Goal: Information Seeking & Learning: Learn about a topic

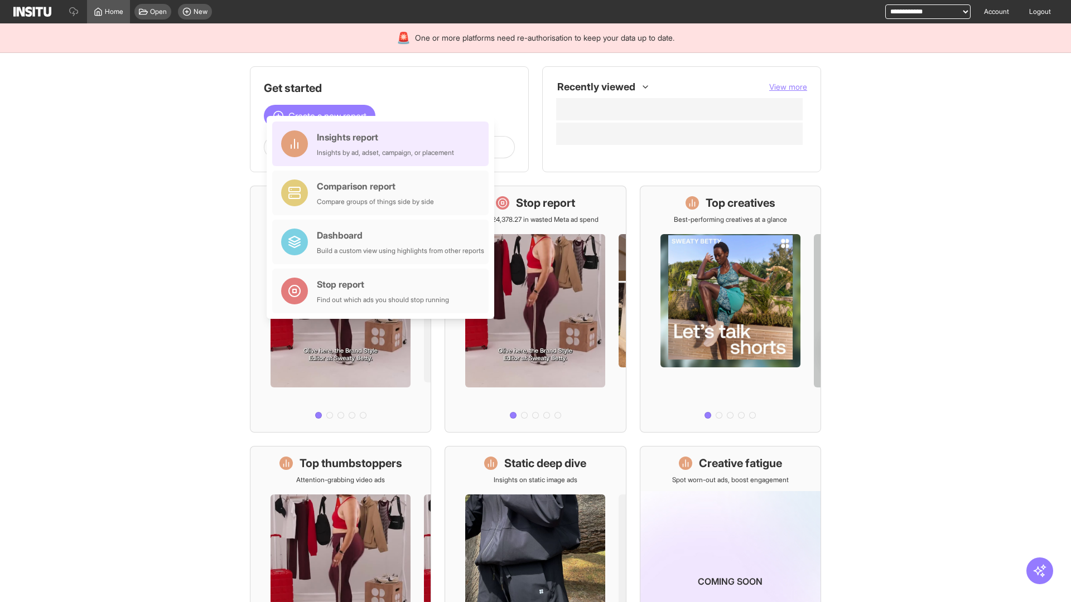
click at [383, 144] on div "Insights report Insights by ad, adset, campaign, or placement" at bounding box center [385, 143] width 137 height 27
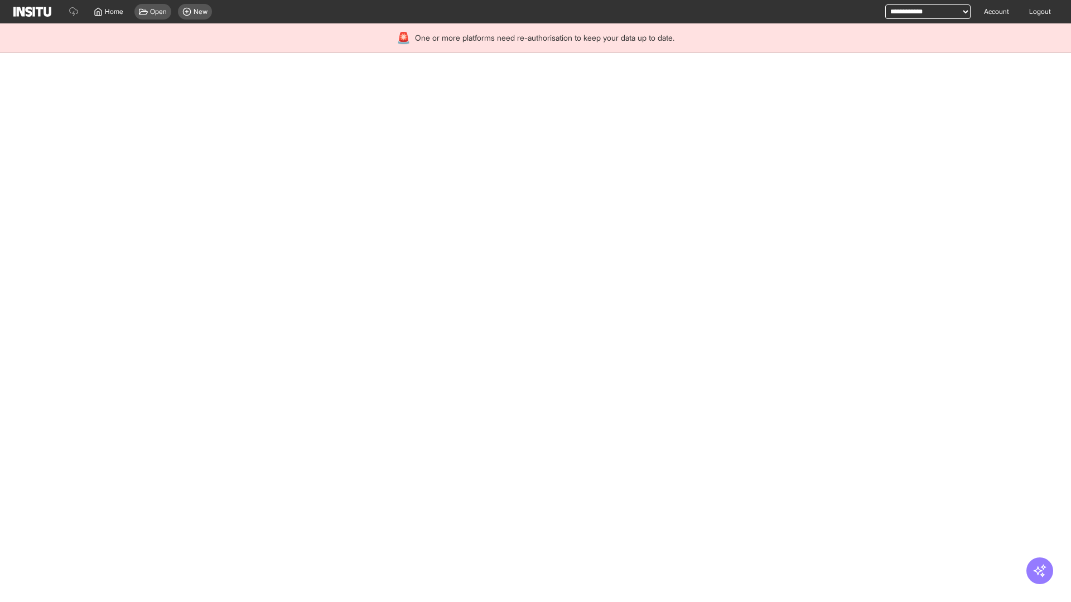
select select "**"
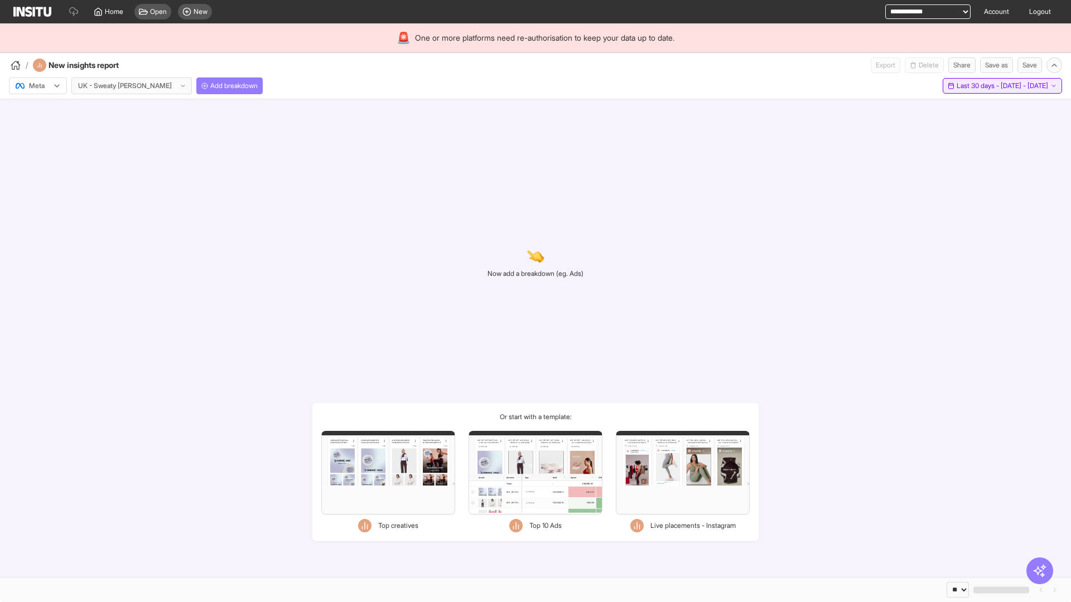
click at [976, 86] on span "Last 30 days - [DATE] - [DATE]" at bounding box center [1001, 85] width 91 height 9
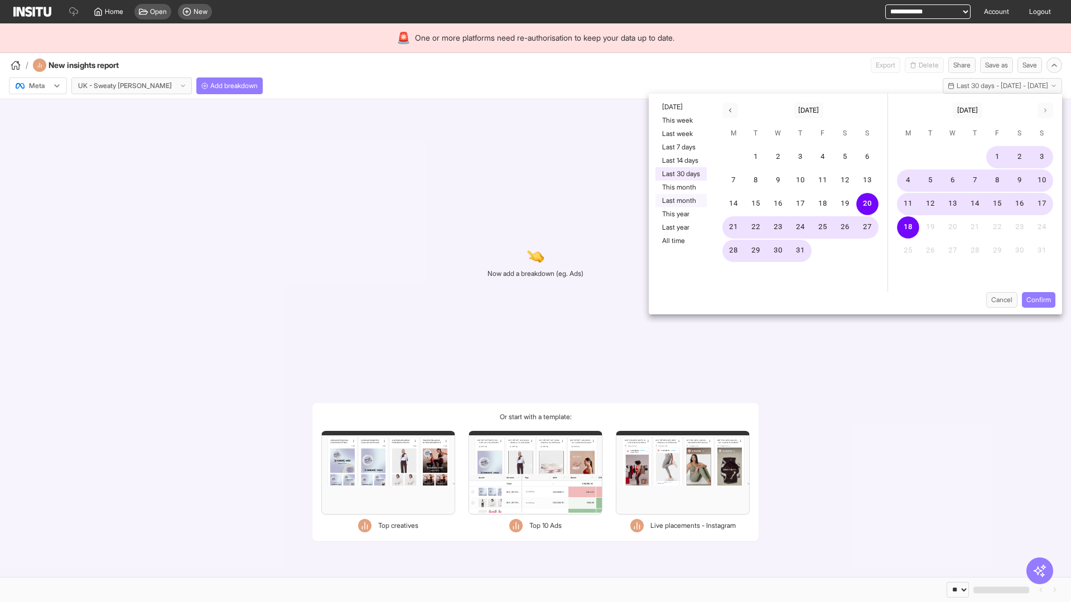
click at [680, 201] on button "Last month" at bounding box center [680, 200] width 51 height 13
